Goal: Information Seeking & Learning: Check status

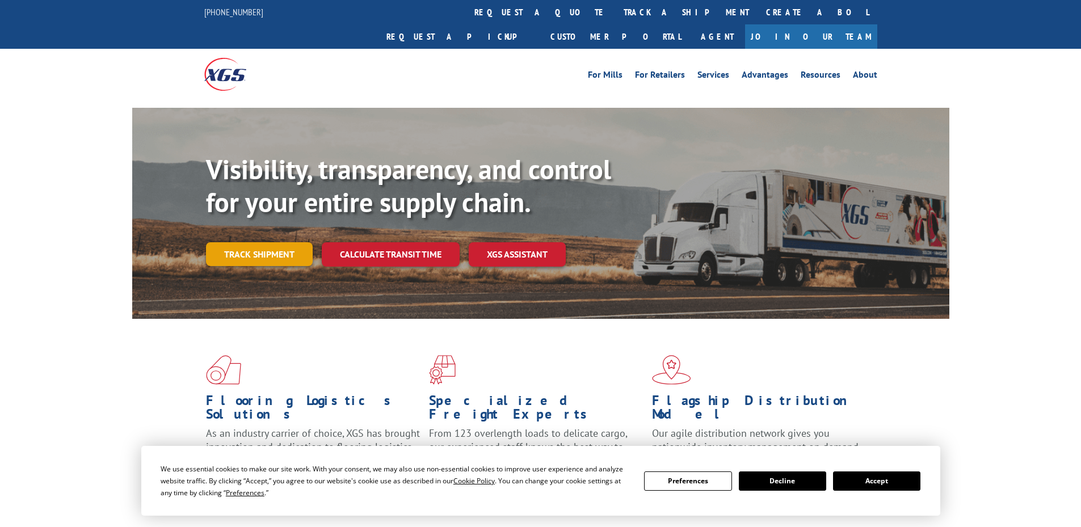
click at [279, 242] on link "Track shipment" at bounding box center [259, 254] width 107 height 24
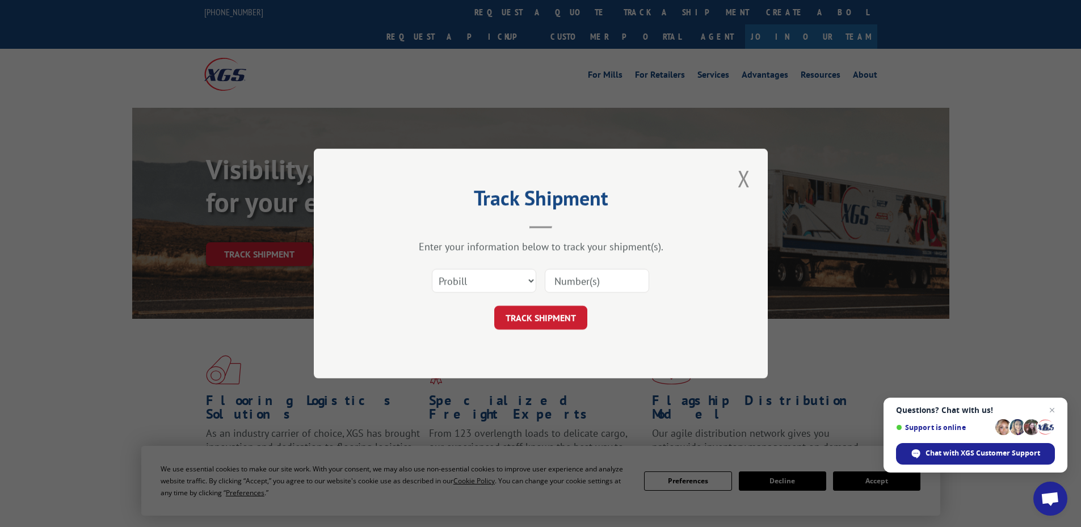
click at [514, 268] on div "Select category... Probill BOL PO" at bounding box center [483, 281] width 103 height 26
click at [508, 276] on select "Select category... Probill BOL PO" at bounding box center [484, 281] width 104 height 24
click at [432, 269] on select "Select category... Probill BOL PO" at bounding box center [484, 281] width 104 height 24
click at [576, 280] on input at bounding box center [597, 281] width 104 height 24
paste input "17257699"
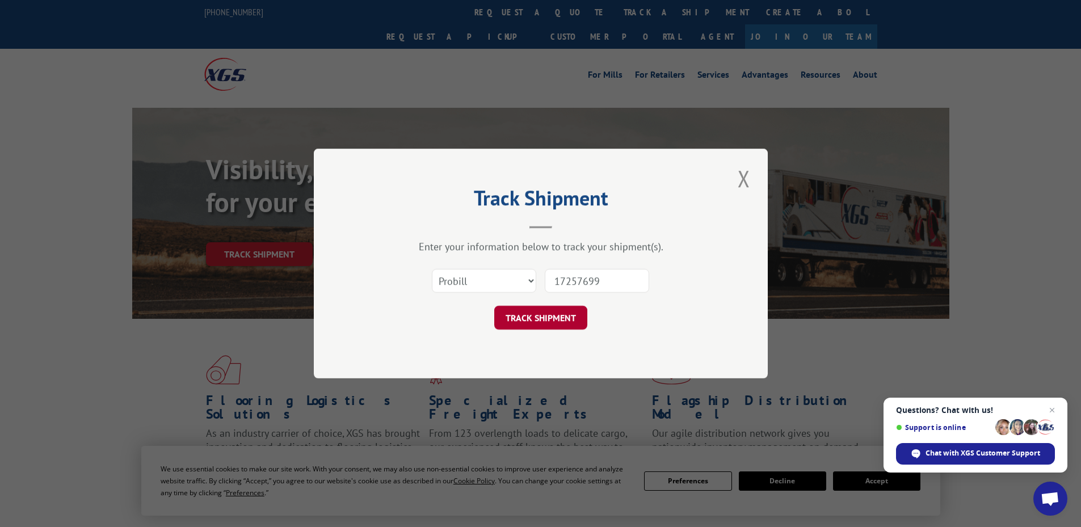
type input "17257699"
click at [550, 323] on button "TRACK SHIPMENT" at bounding box center [540, 318] width 93 height 24
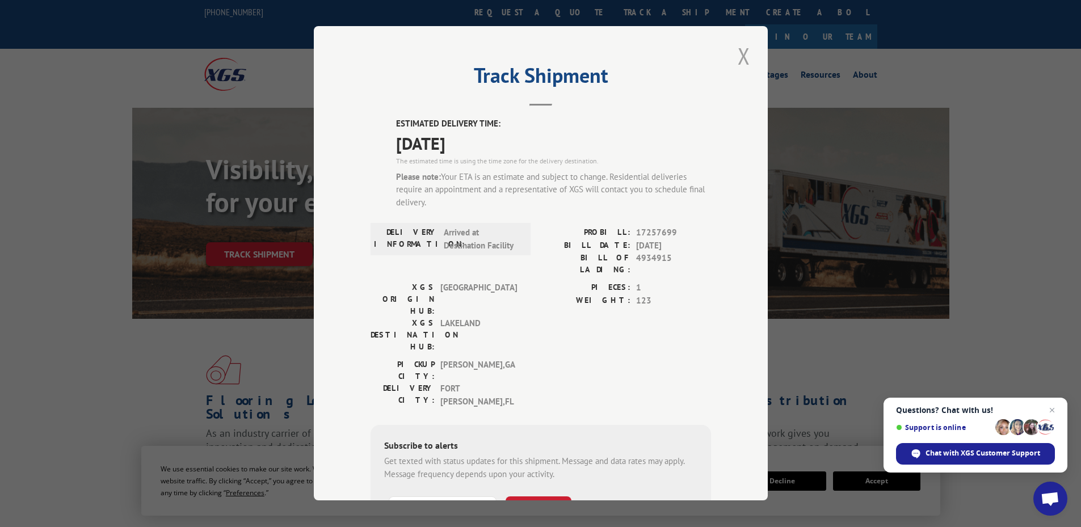
click at [742, 56] on button "Close modal" at bounding box center [743, 55] width 19 height 31
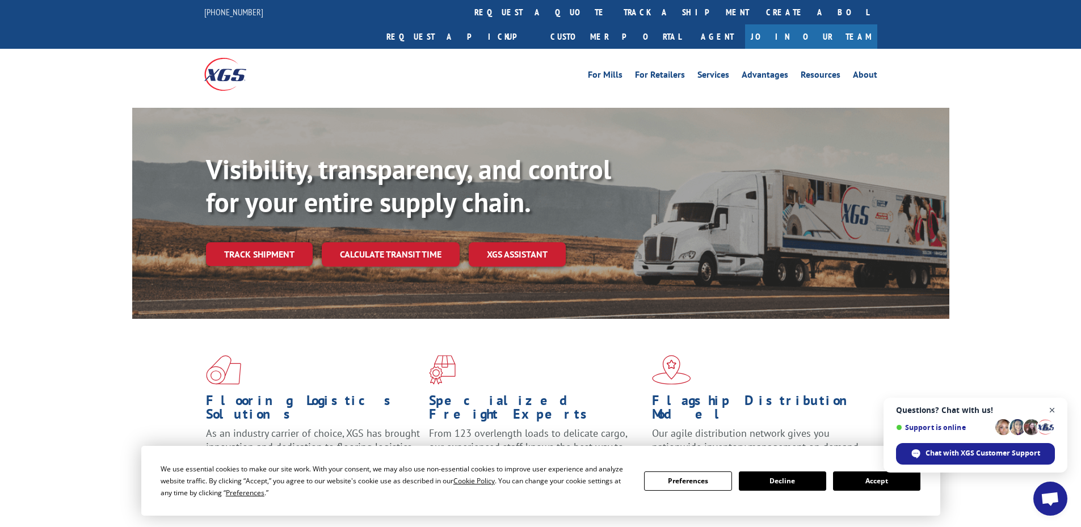
click at [1047, 410] on span "Open chat" at bounding box center [1052, 411] width 14 height 14
